Goal: Contribute content

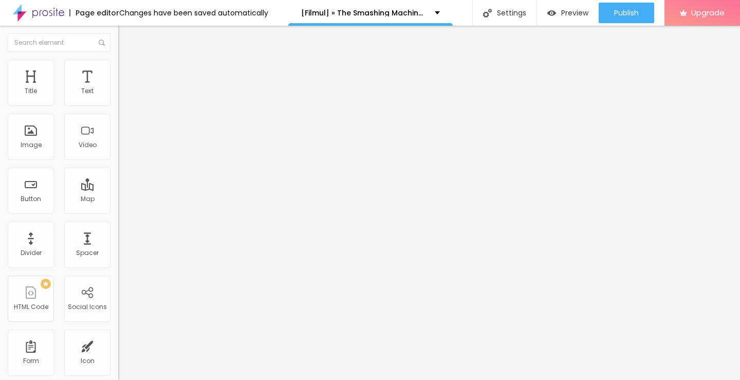
click at [118, 88] on span "Add image" at bounding box center [139, 84] width 42 height 9
click at [118, 211] on input "https://" at bounding box center [179, 205] width 123 height 10
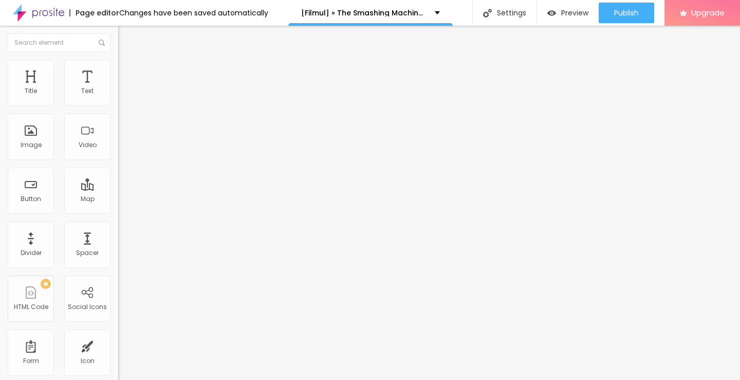
paste input "[DOMAIN_NAME]/ro/movie/760329/the-smashing-machine-albobe"
type input "[URL][DOMAIN_NAME]"
click at [126, 36] on img "button" at bounding box center [130, 37] width 8 height 8
click at [126, 38] on img "button" at bounding box center [130, 37] width 8 height 8
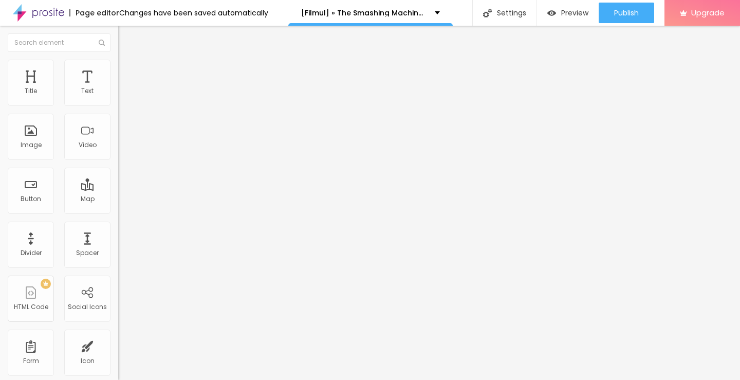
click at [118, 97] on input "Click me" at bounding box center [179, 91] width 123 height 10
paste input "Vezi film acum »▶️ The Smashing Machine (2025) film complet online calitate HD …"
type input "Vezi film acum »▶️ The Smashing Machine (2025) film complet online calitate HD …"
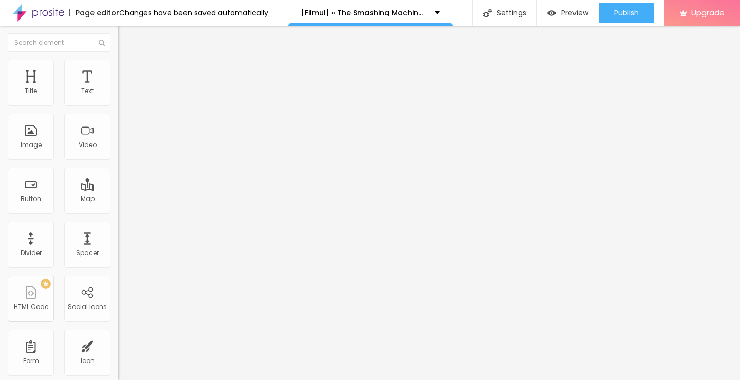
click at [118, 212] on input "https://" at bounding box center [179, 206] width 123 height 10
type input "[URL][DOMAIN_NAME]"
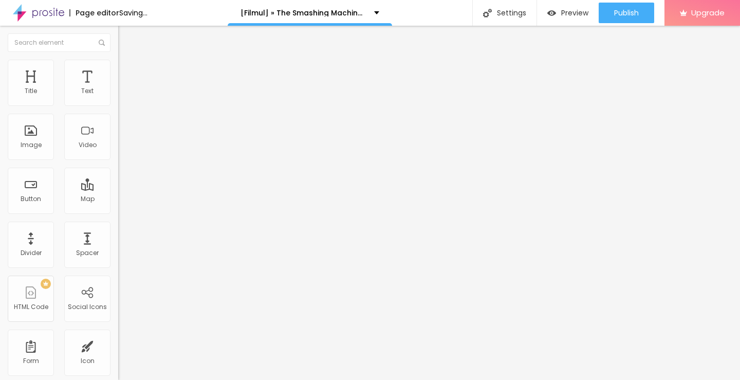
click at [118, 207] on input "[URL][DOMAIN_NAME]" at bounding box center [179, 206] width 123 height 10
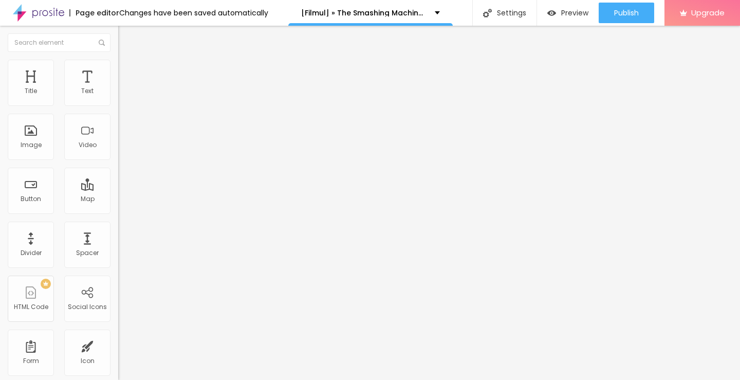
click at [118, 123] on img at bounding box center [121, 119] width 7 height 7
click at [126, 34] on img "button" at bounding box center [130, 37] width 8 height 8
click at [118, 97] on input "Click me" at bounding box center [179, 91] width 123 height 10
paste input "Descarcă filmul complet »▶️ The Smashing Machine (2025) Film cu subtitrare în r…"
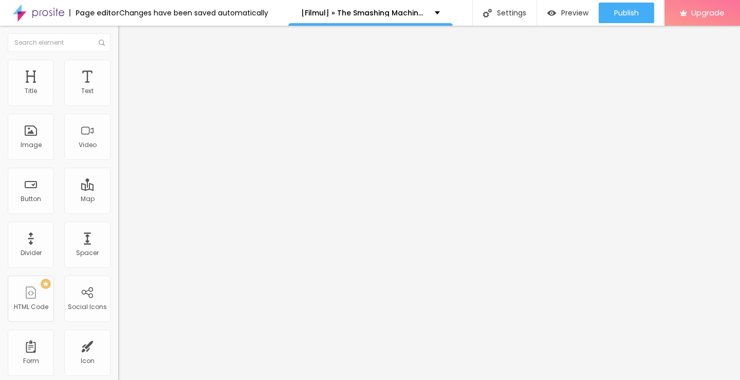
type input "Descarcă filmul complet »▶️ The Smashing Machine (2025) Film cu subtitrare în r…"
click at [118, 212] on input "https://" at bounding box center [179, 206] width 123 height 10
type input "[URL][DOMAIN_NAME]"
click at [118, 123] on img at bounding box center [121, 119] width 7 height 7
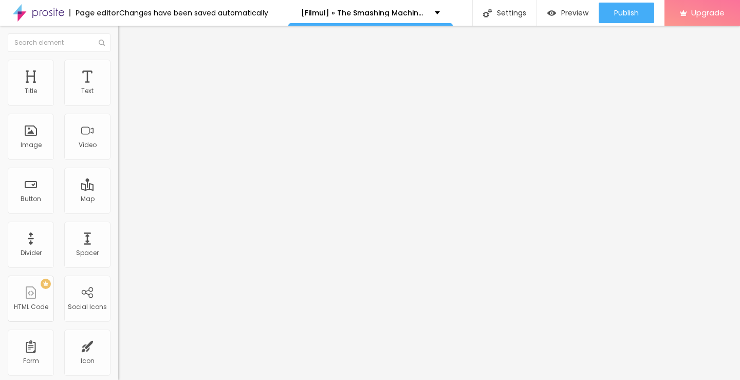
click at [126, 39] on img "button" at bounding box center [130, 37] width 8 height 8
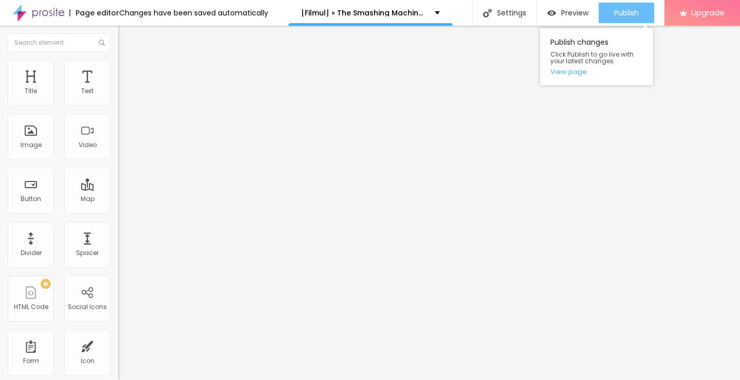
click at [615, 13] on span "Publish" at bounding box center [626, 13] width 25 height 8
click at [574, 74] on link "View page" at bounding box center [596, 71] width 92 height 7
